Goal: Transaction & Acquisition: Register for event/course

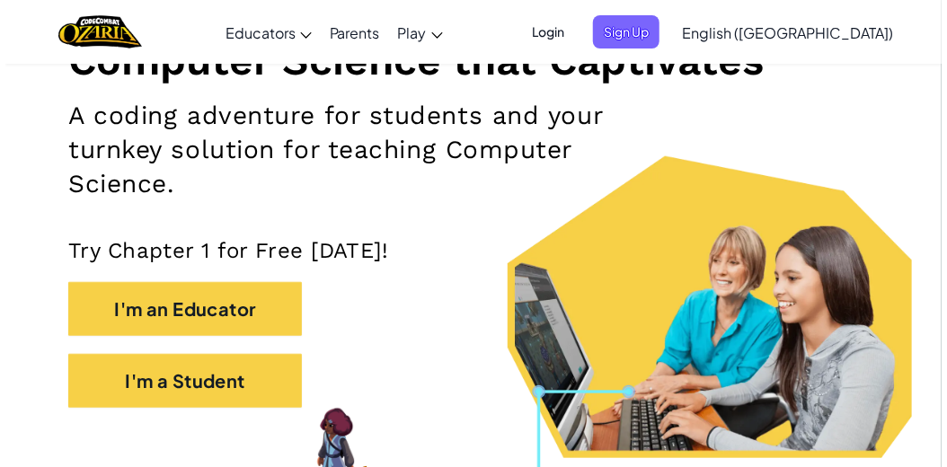
scroll to position [272, 0]
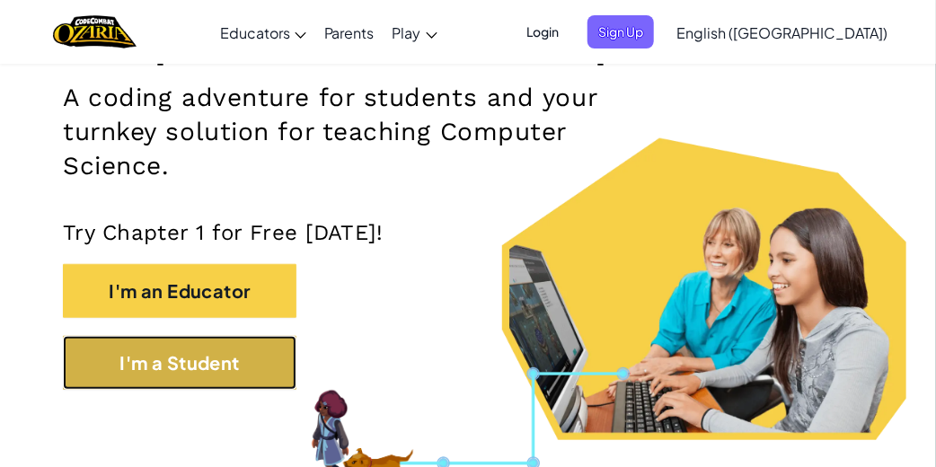
click at [190, 369] on button "I'm a Student" at bounding box center [180, 363] width 234 height 54
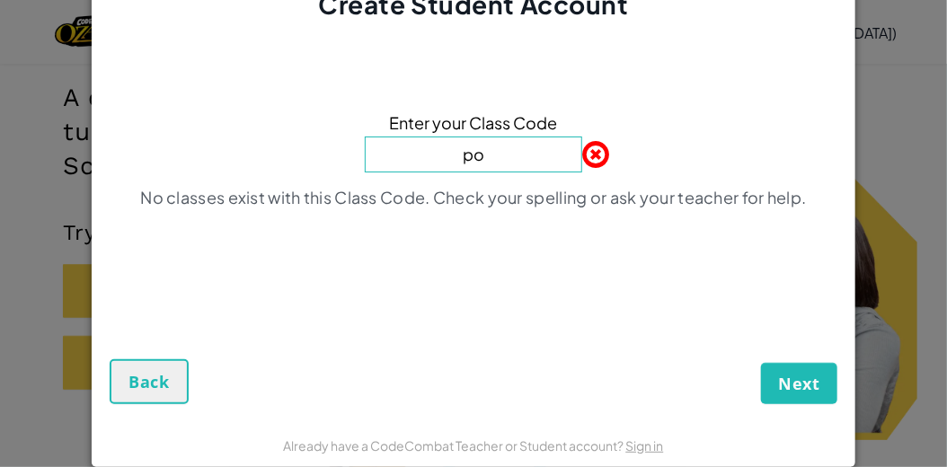
type input "PointSpoonWIN"
click at [823, 395] on button "Next" at bounding box center [799, 383] width 76 height 41
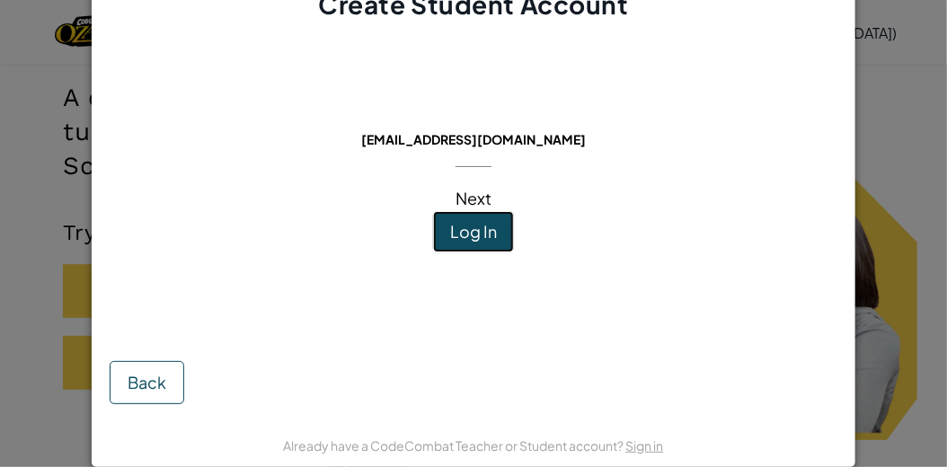
click at [482, 225] on span "Log In" at bounding box center [473, 231] width 47 height 21
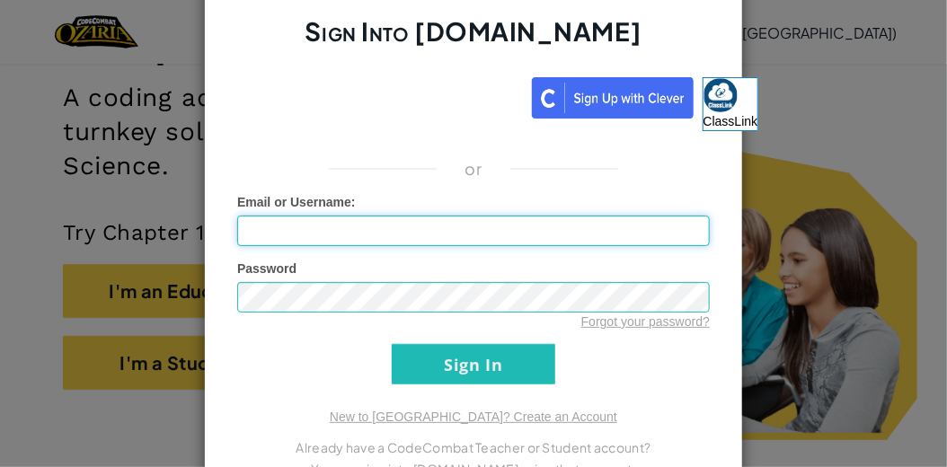
click at [424, 216] on input "Email or Username :" at bounding box center [473, 231] width 473 height 31
